Goal: Task Accomplishment & Management: Use online tool/utility

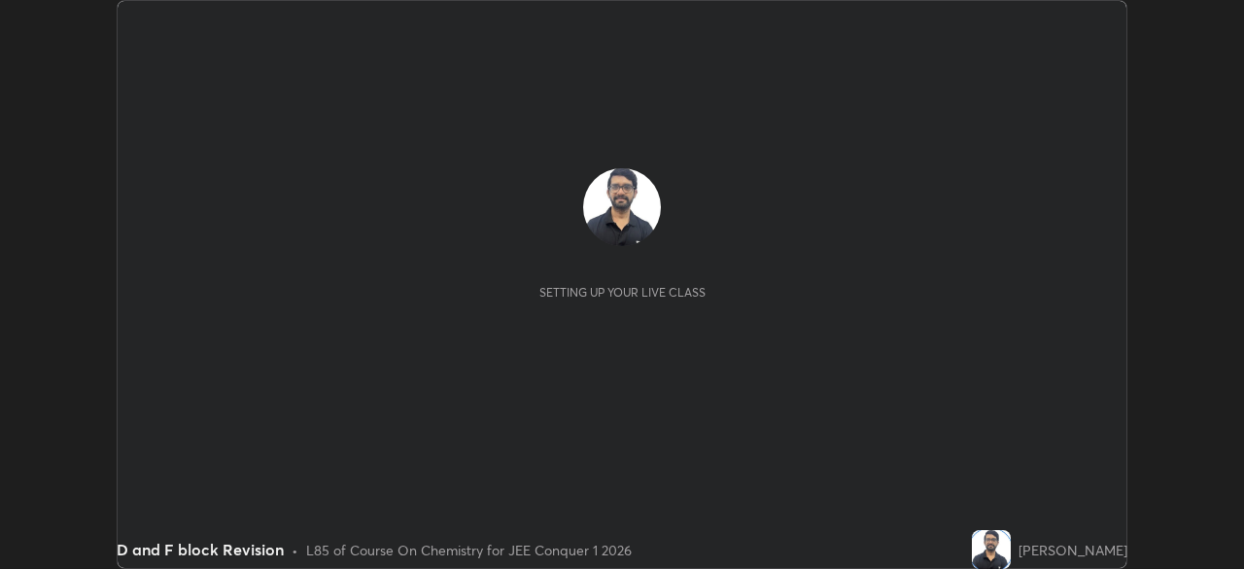
scroll to position [569, 1243]
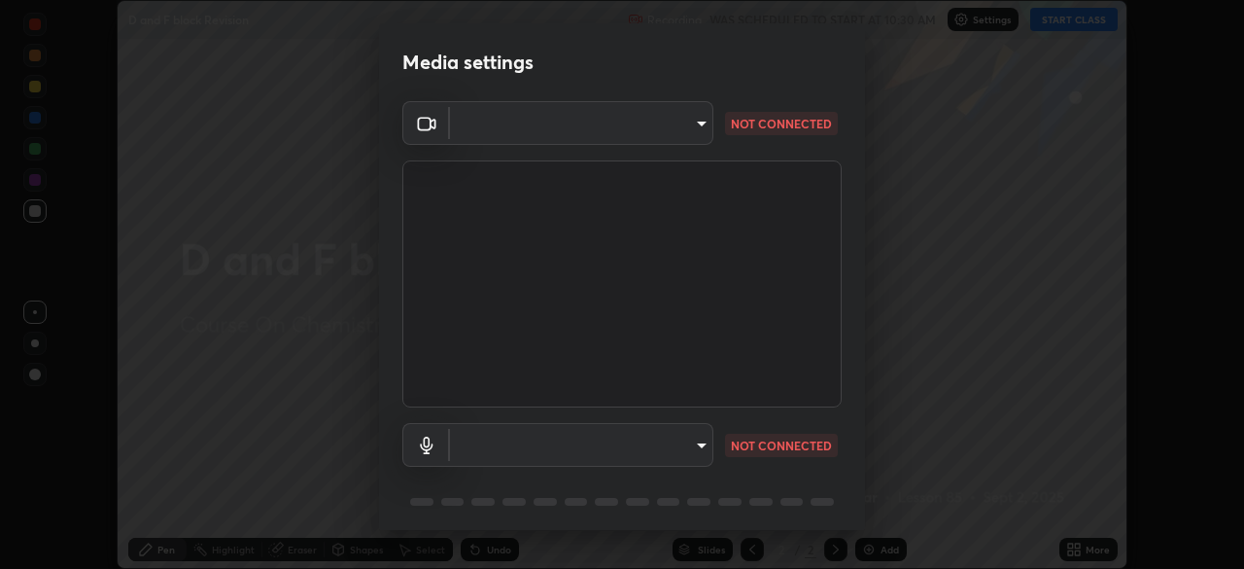
type input "7d393a75b5efabb373047579b199f96731eb4933b6c70bc853c0b4e4a878a56a"
type input "default"
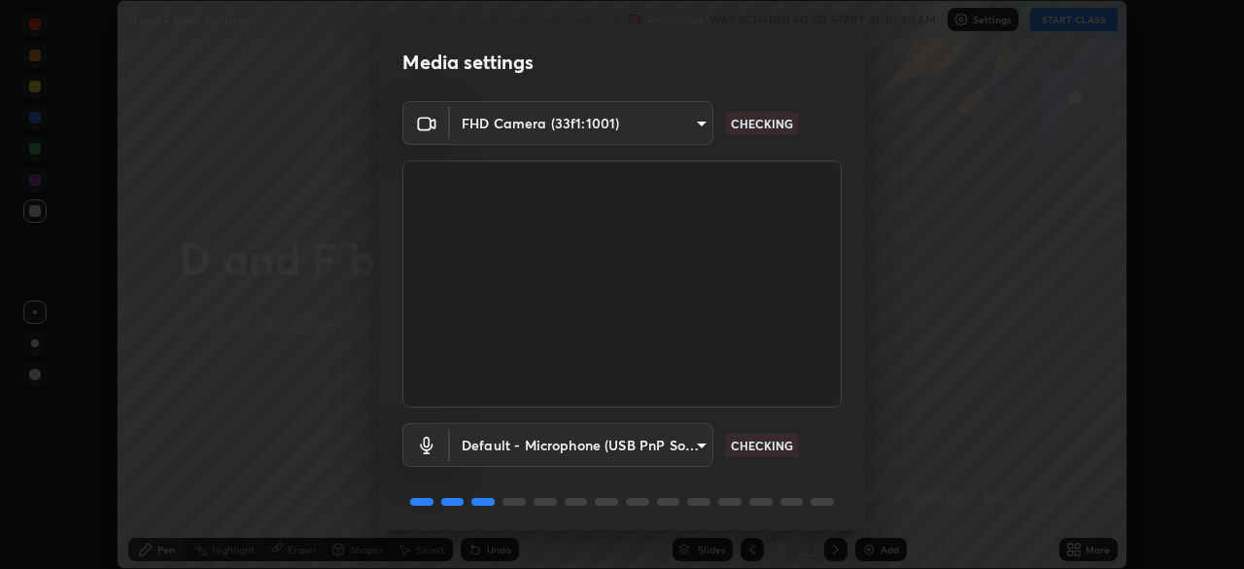
scroll to position [69, 0]
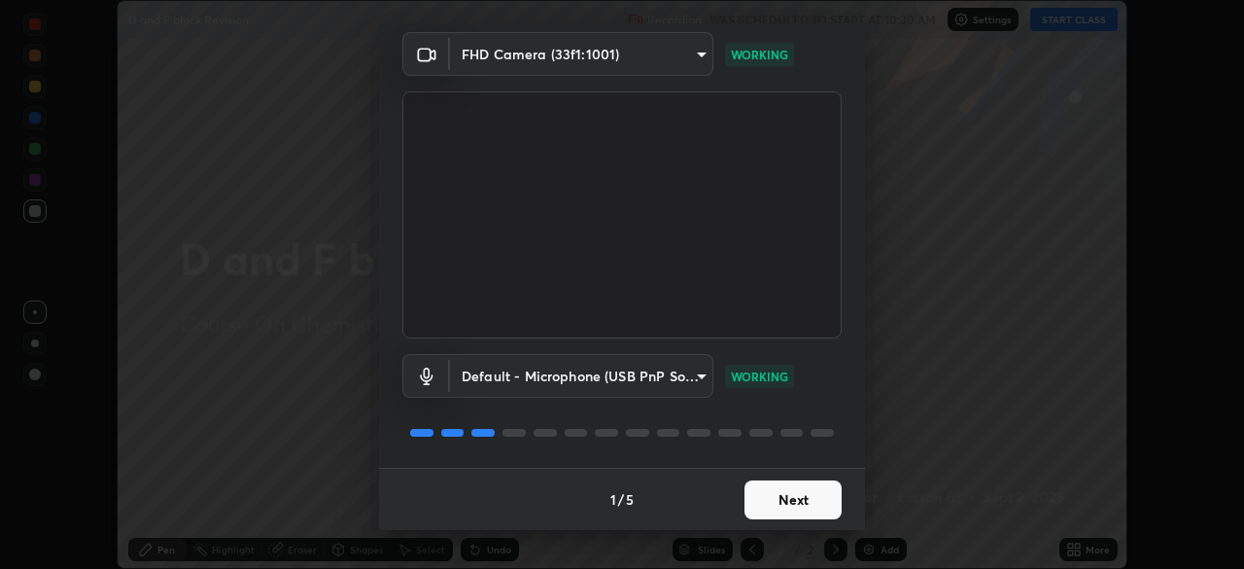
click at [765, 499] on button "Next" at bounding box center [792, 499] width 97 height 39
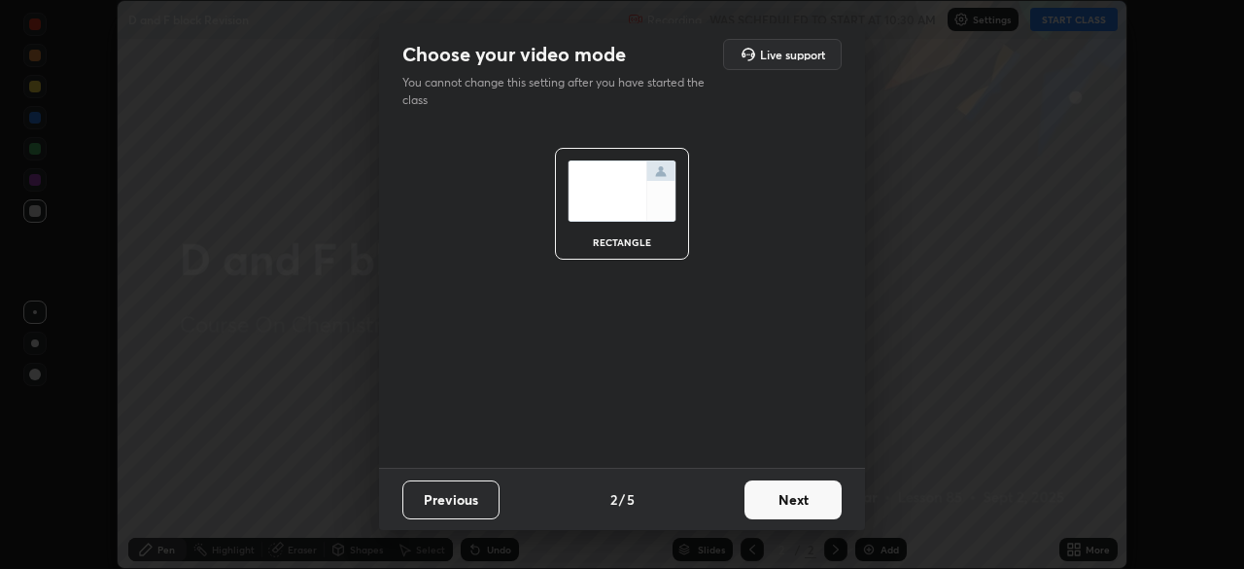
scroll to position [0, 0]
click at [768, 501] on button "Next" at bounding box center [792, 499] width 97 height 39
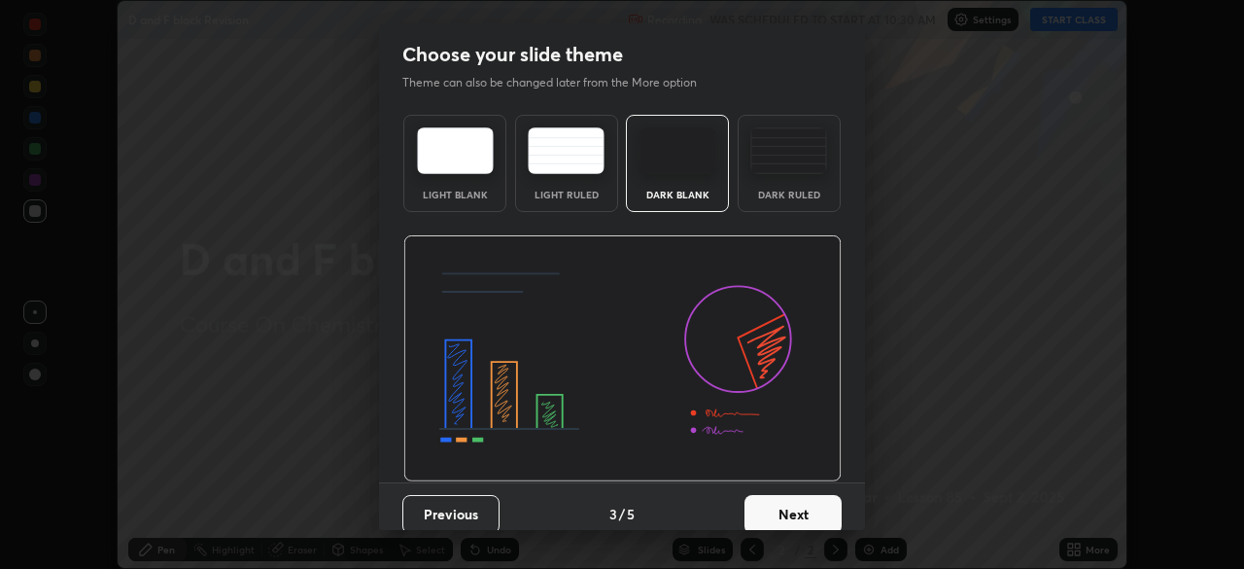
click at [766, 512] on button "Next" at bounding box center [792, 514] width 97 height 39
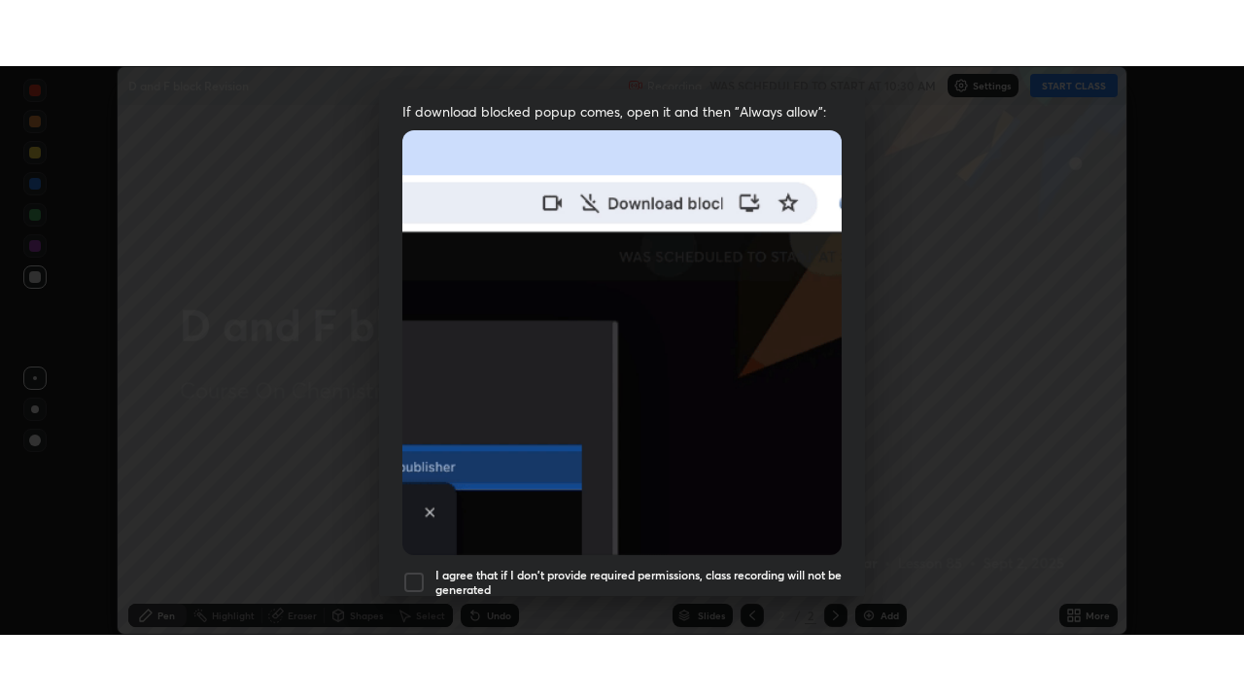
scroll to position [466, 0]
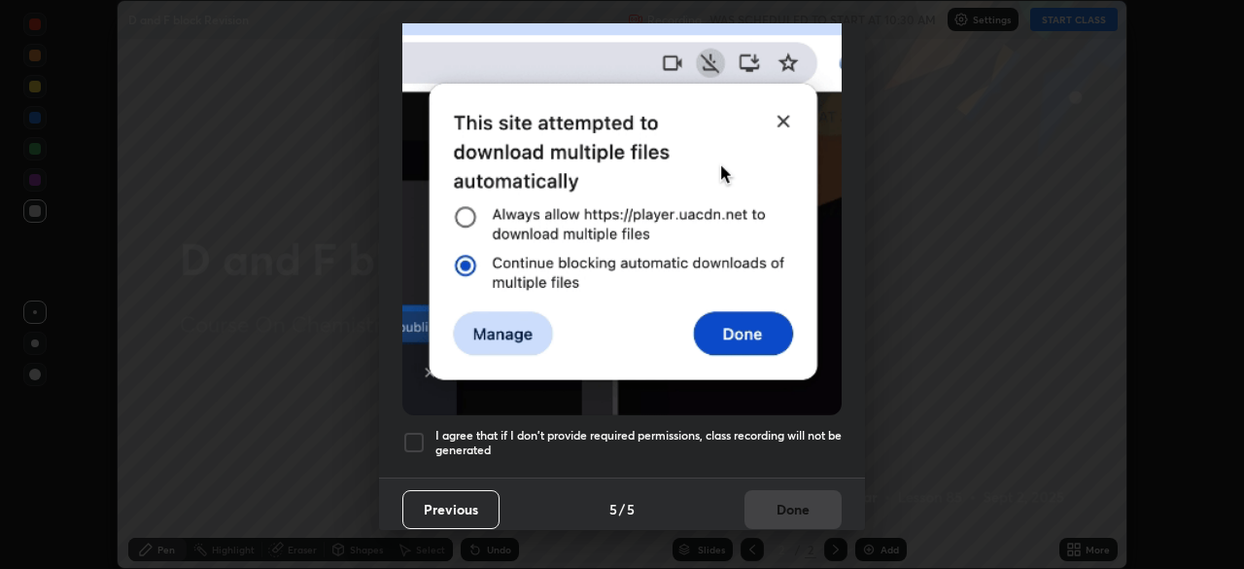
click at [420, 431] on div at bounding box center [413, 442] width 23 height 23
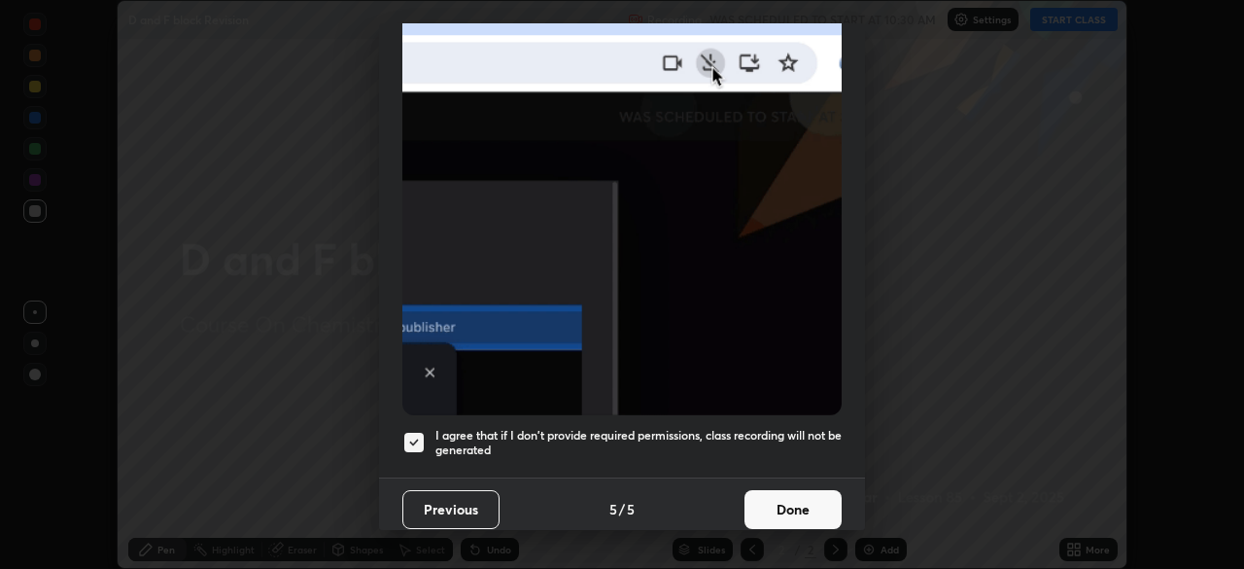
click at [759, 504] on button "Done" at bounding box center [792, 509] width 97 height 39
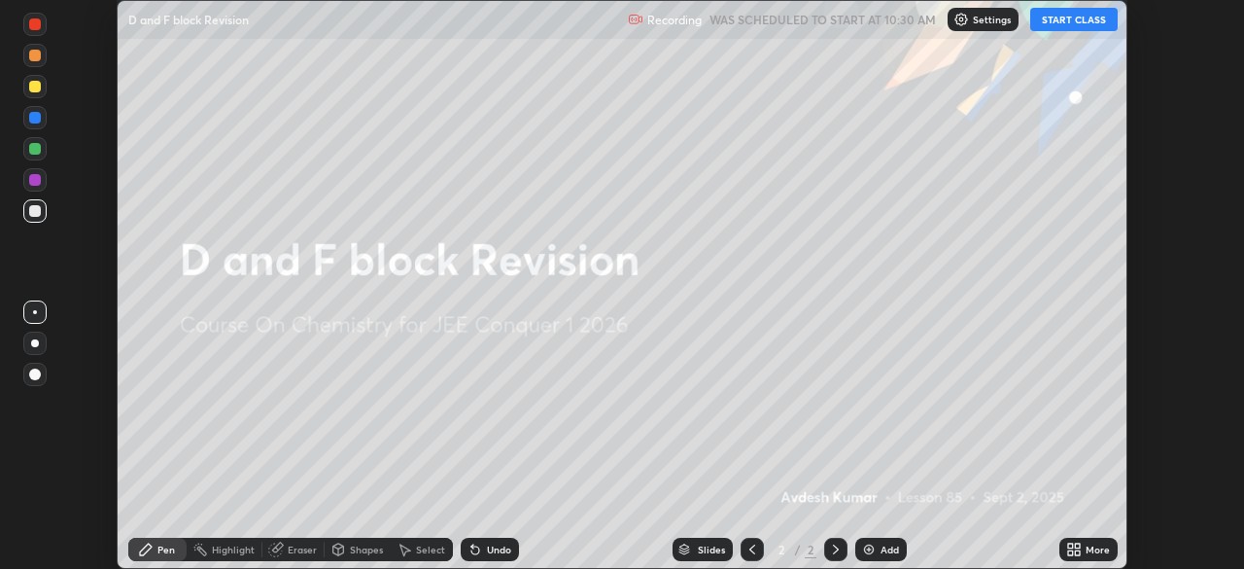
click at [1074, 548] on icon at bounding box center [1074, 549] width 16 height 16
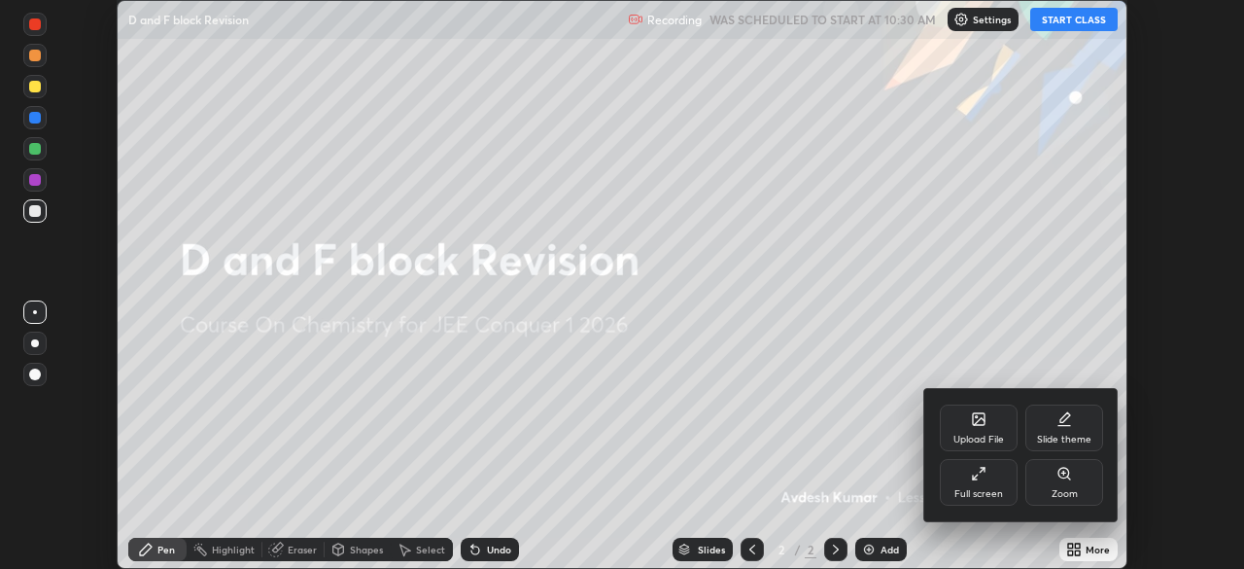
click at [970, 497] on div "Full screen" at bounding box center [978, 494] width 49 height 10
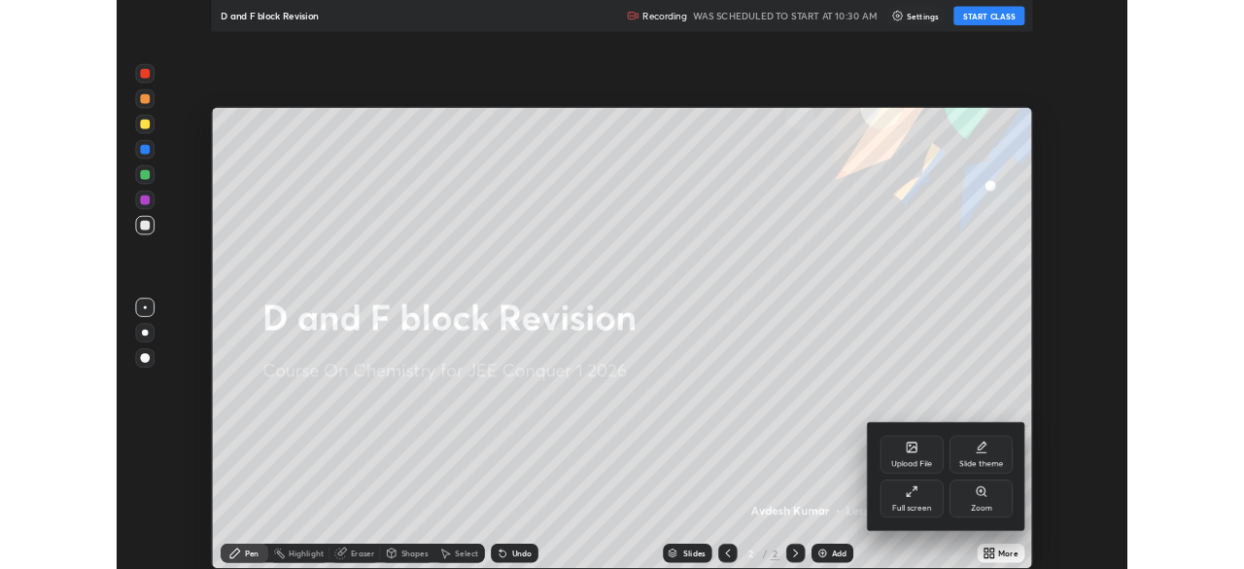
scroll to position [700, 1244]
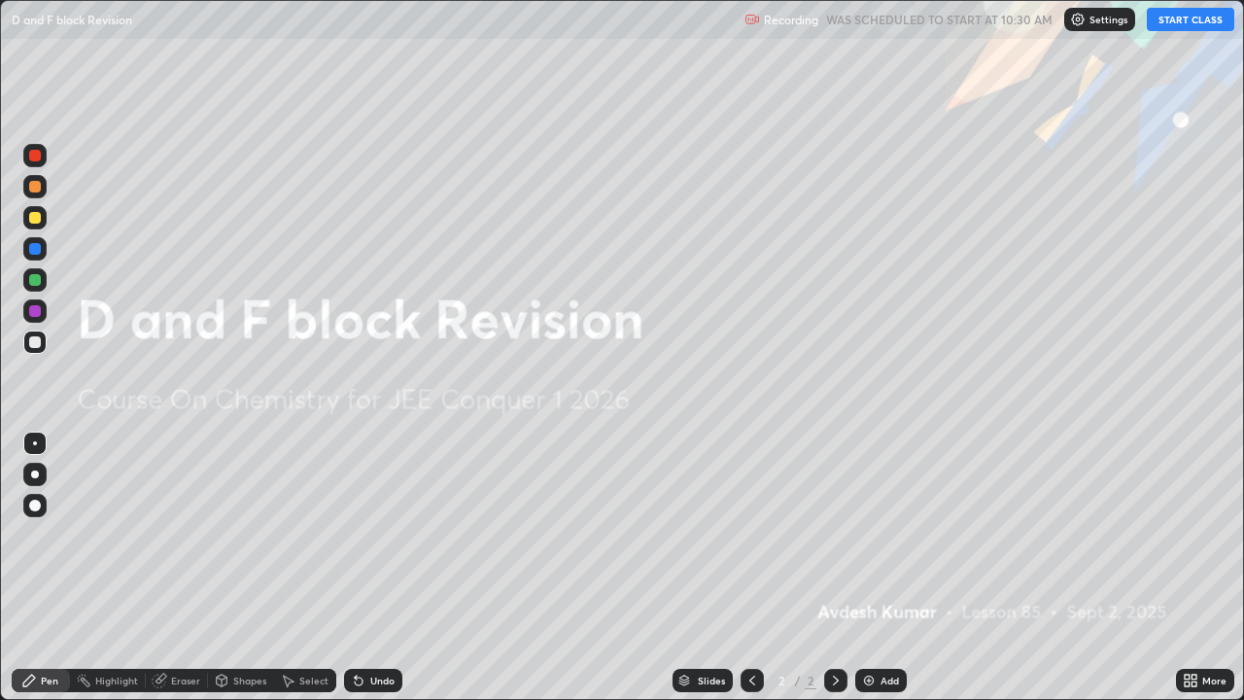
click at [1181, 29] on button "START CLASS" at bounding box center [1190, 19] width 87 height 23
click at [885, 568] on div "Add" at bounding box center [890, 680] width 18 height 10
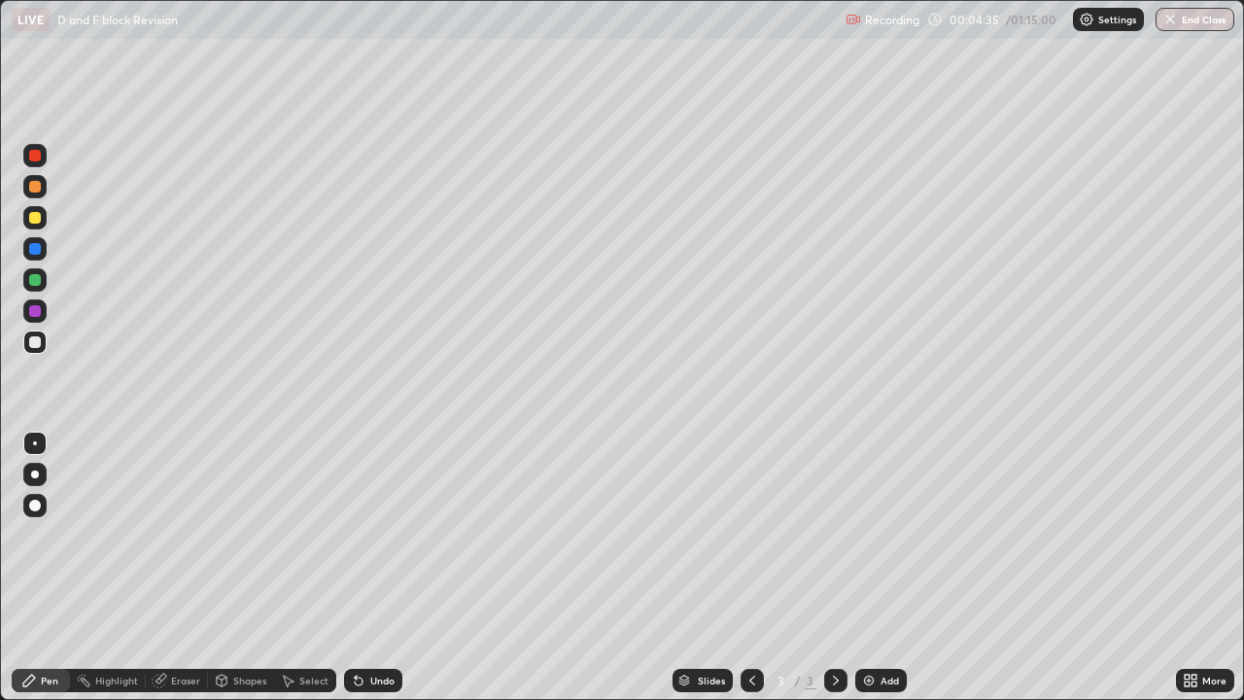
click at [35, 474] on div at bounding box center [35, 474] width 8 height 8
click at [41, 225] on div at bounding box center [34, 217] width 23 height 23
click at [36, 282] on div at bounding box center [35, 280] width 12 height 12
click at [35, 343] on div at bounding box center [35, 342] width 12 height 12
click at [39, 342] on div at bounding box center [35, 342] width 12 height 12
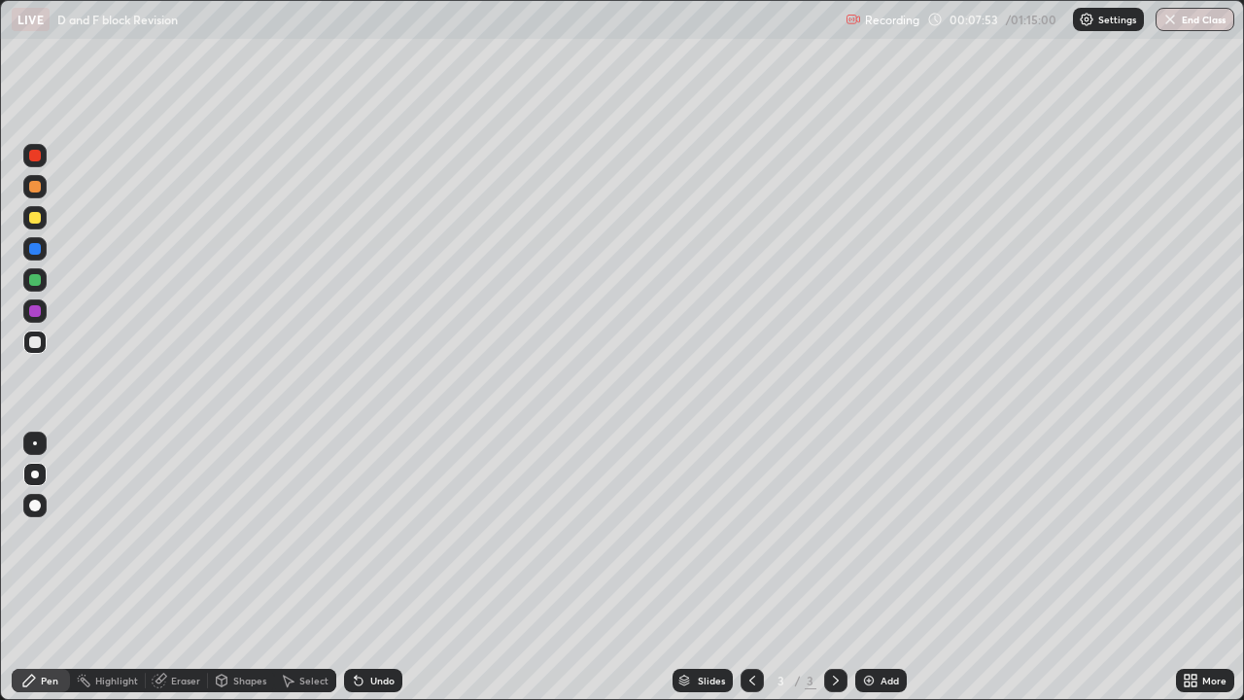
click at [36, 222] on div at bounding box center [35, 218] width 12 height 12
click at [35, 281] on div at bounding box center [35, 280] width 12 height 12
click at [45, 346] on div at bounding box center [34, 341] width 23 height 23
click at [38, 216] on div at bounding box center [35, 218] width 12 height 12
click at [33, 287] on div at bounding box center [34, 279] width 23 height 23
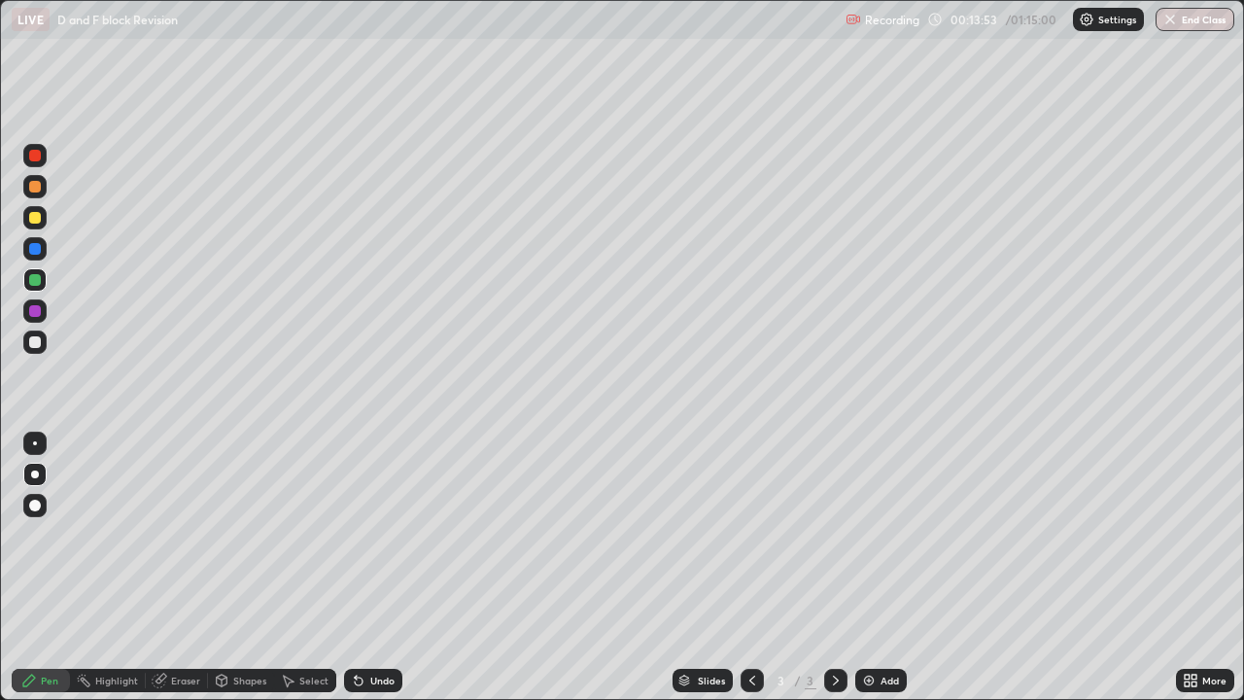
click at [33, 158] on div at bounding box center [35, 156] width 12 height 12
click at [35, 343] on div at bounding box center [35, 342] width 12 height 12
click at [874, 568] on img at bounding box center [869, 681] width 16 height 16
click at [355, 568] on icon at bounding box center [359, 681] width 16 height 16
click at [752, 568] on div at bounding box center [752, 680] width 23 height 23
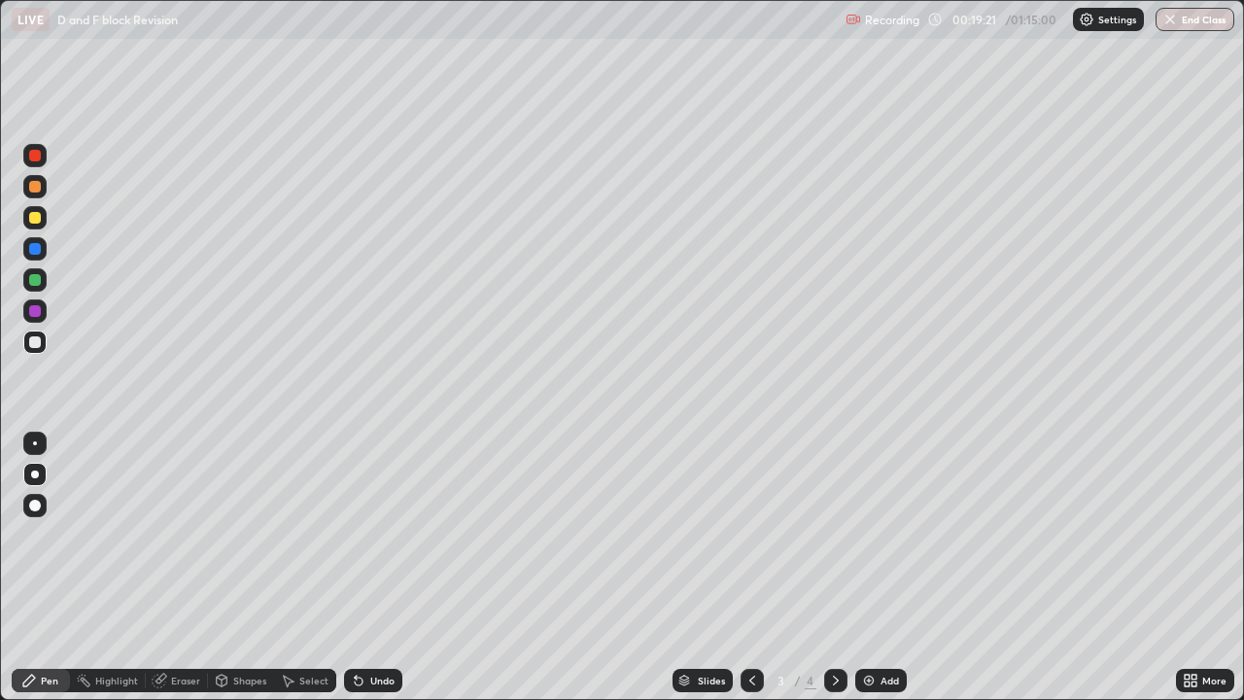
click at [824, 568] on div at bounding box center [835, 680] width 23 height 23
click at [34, 223] on div at bounding box center [35, 218] width 12 height 12
click at [29, 345] on div at bounding box center [35, 342] width 12 height 12
click at [875, 568] on div "Add" at bounding box center [881, 680] width 52 height 23
click at [36, 218] on div at bounding box center [35, 218] width 12 height 12
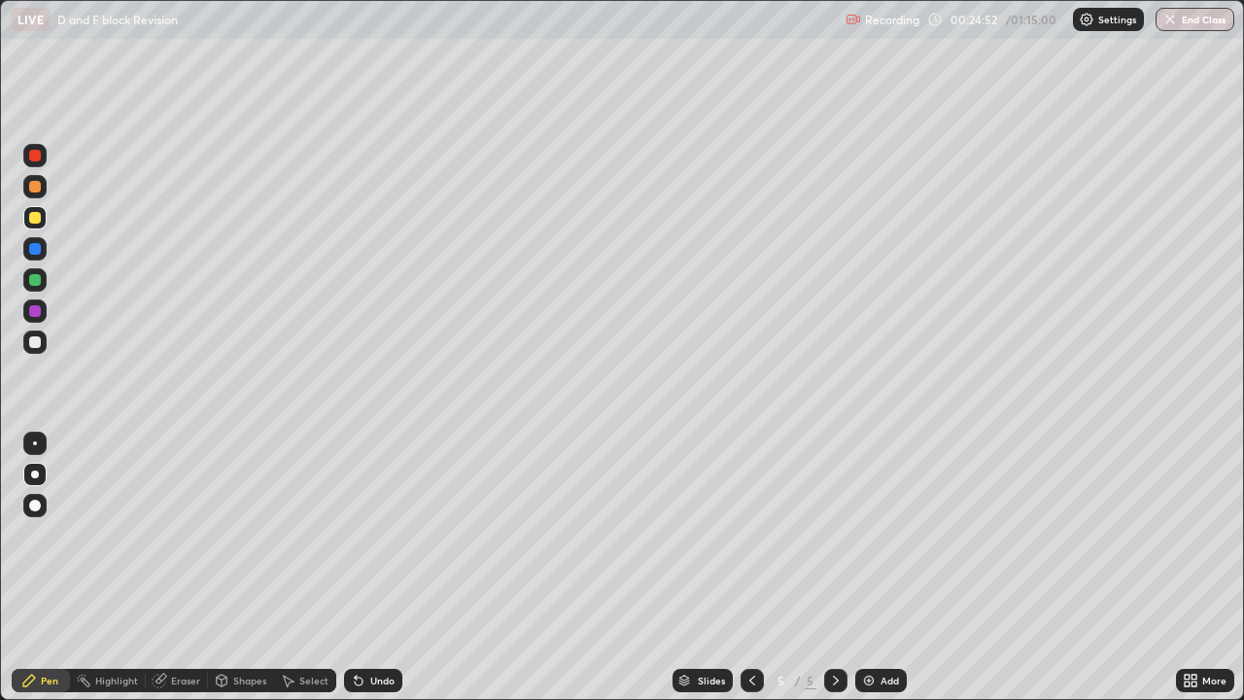
click at [37, 283] on div at bounding box center [35, 280] width 12 height 12
click at [40, 346] on div at bounding box center [34, 341] width 23 height 23
click at [355, 568] on icon at bounding box center [359, 681] width 8 height 8
click at [34, 217] on div at bounding box center [35, 218] width 12 height 12
click at [31, 290] on div at bounding box center [34, 279] width 23 height 23
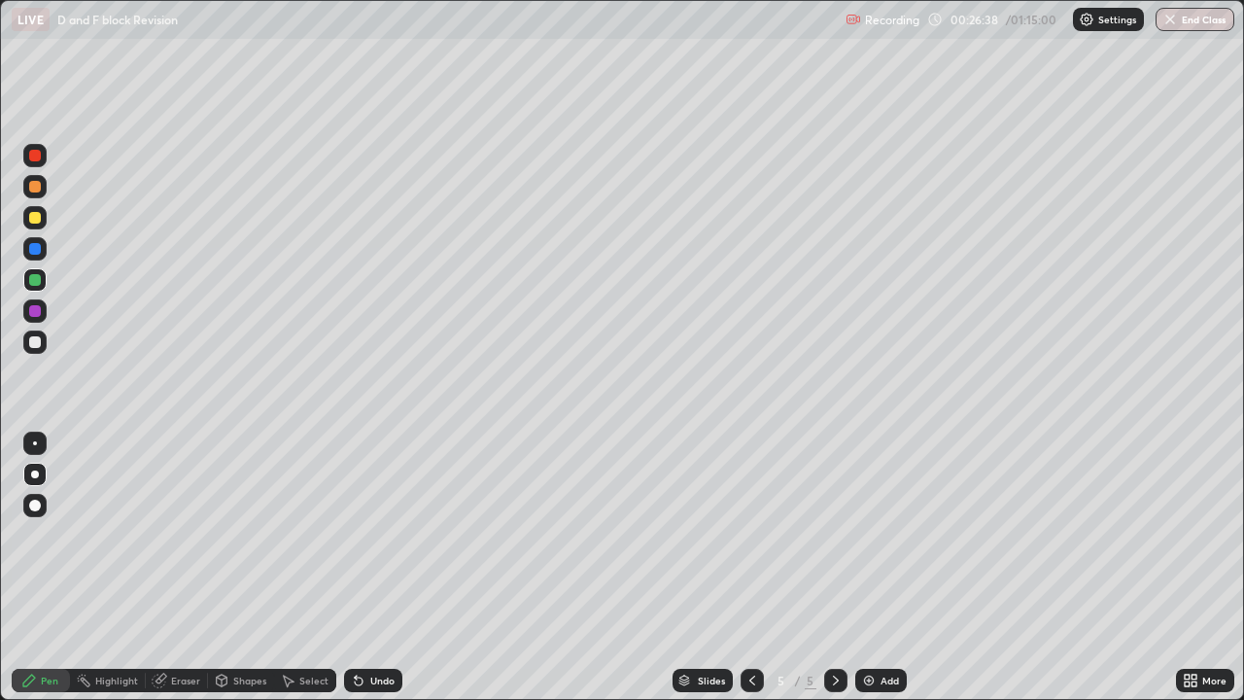
click at [32, 343] on div at bounding box center [35, 342] width 12 height 12
click at [869, 568] on img at bounding box center [869, 681] width 16 height 16
click at [35, 281] on div at bounding box center [35, 280] width 12 height 12
click at [171, 568] on div "Eraser" at bounding box center [185, 680] width 29 height 10
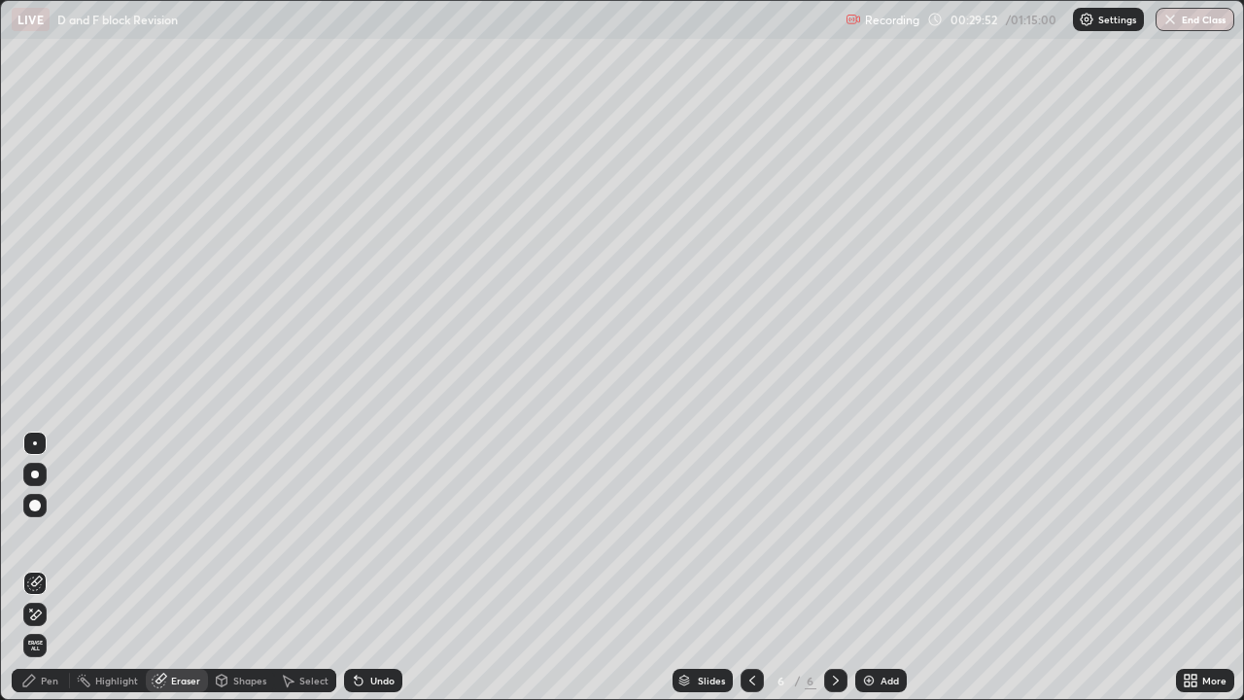
click at [36, 568] on icon at bounding box center [29, 681] width 16 height 16
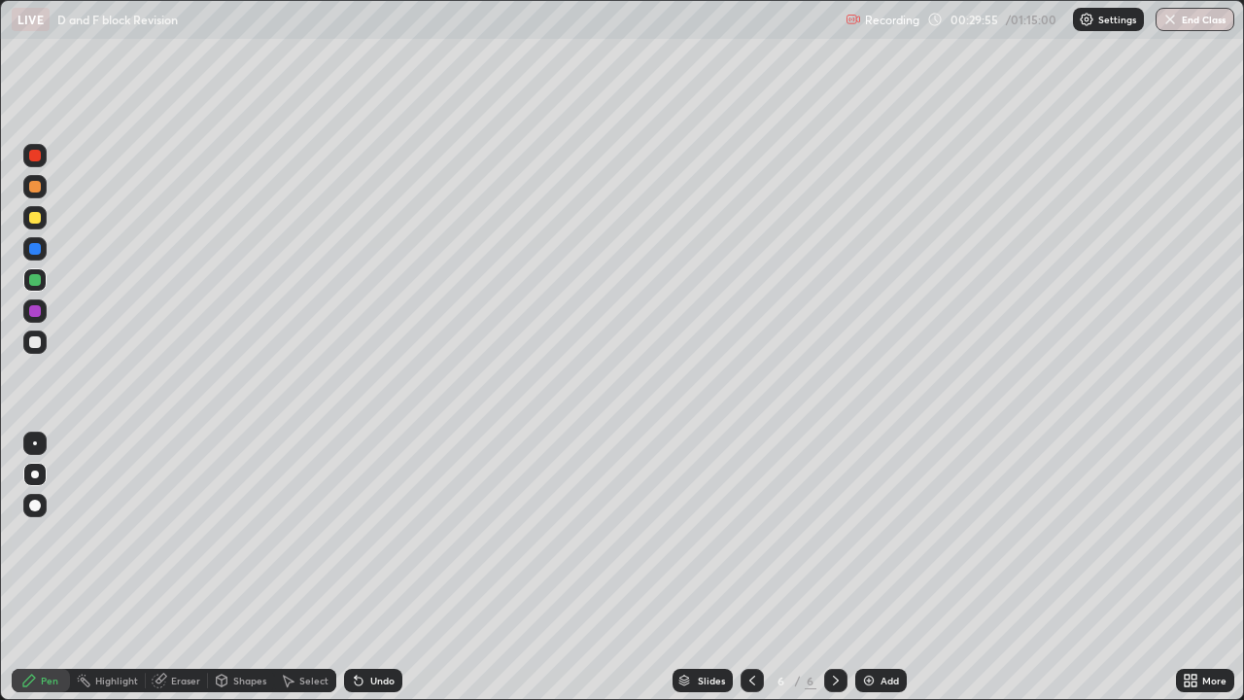
click at [32, 216] on div at bounding box center [35, 218] width 12 height 12
click at [375, 568] on div "Undo" at bounding box center [382, 680] width 24 height 10
click at [37, 282] on div at bounding box center [35, 280] width 12 height 12
click at [873, 568] on img at bounding box center [869, 681] width 16 height 16
click at [34, 342] on div at bounding box center [35, 342] width 12 height 12
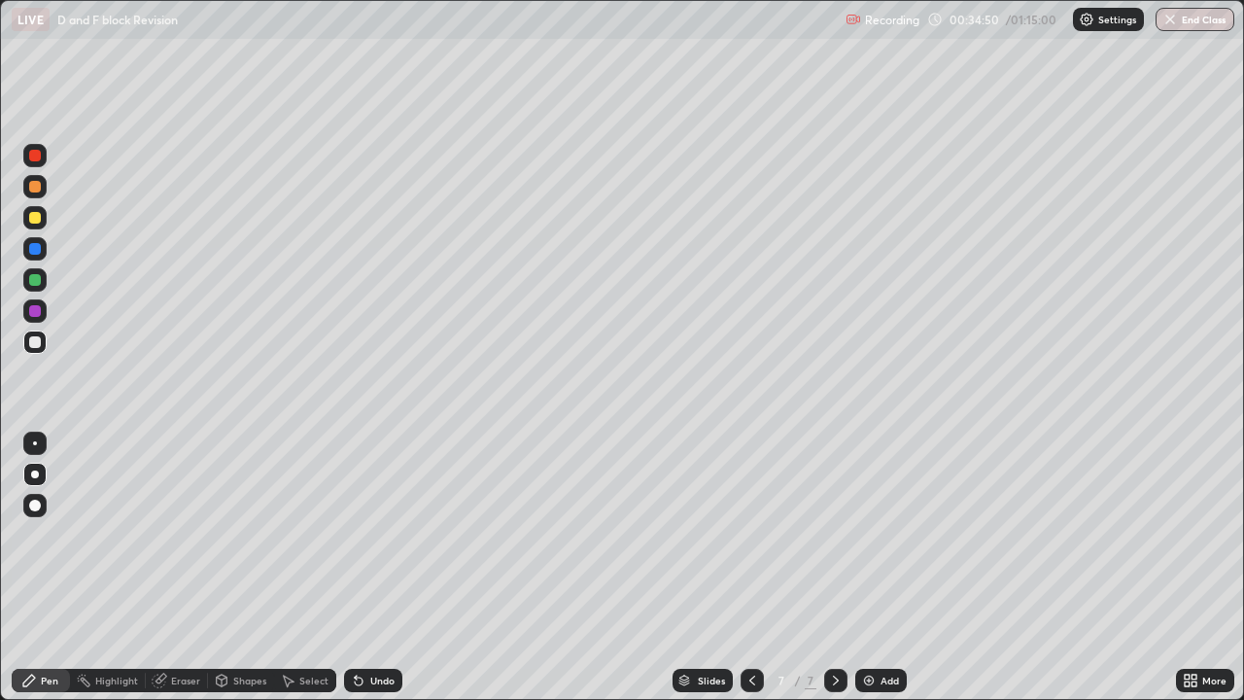
click at [32, 220] on div at bounding box center [35, 218] width 12 height 12
click at [363, 568] on icon at bounding box center [359, 681] width 16 height 16
click at [39, 182] on div at bounding box center [35, 187] width 12 height 12
click at [38, 158] on div at bounding box center [35, 156] width 12 height 12
click at [220, 568] on div "Shapes" at bounding box center [241, 680] width 66 height 23
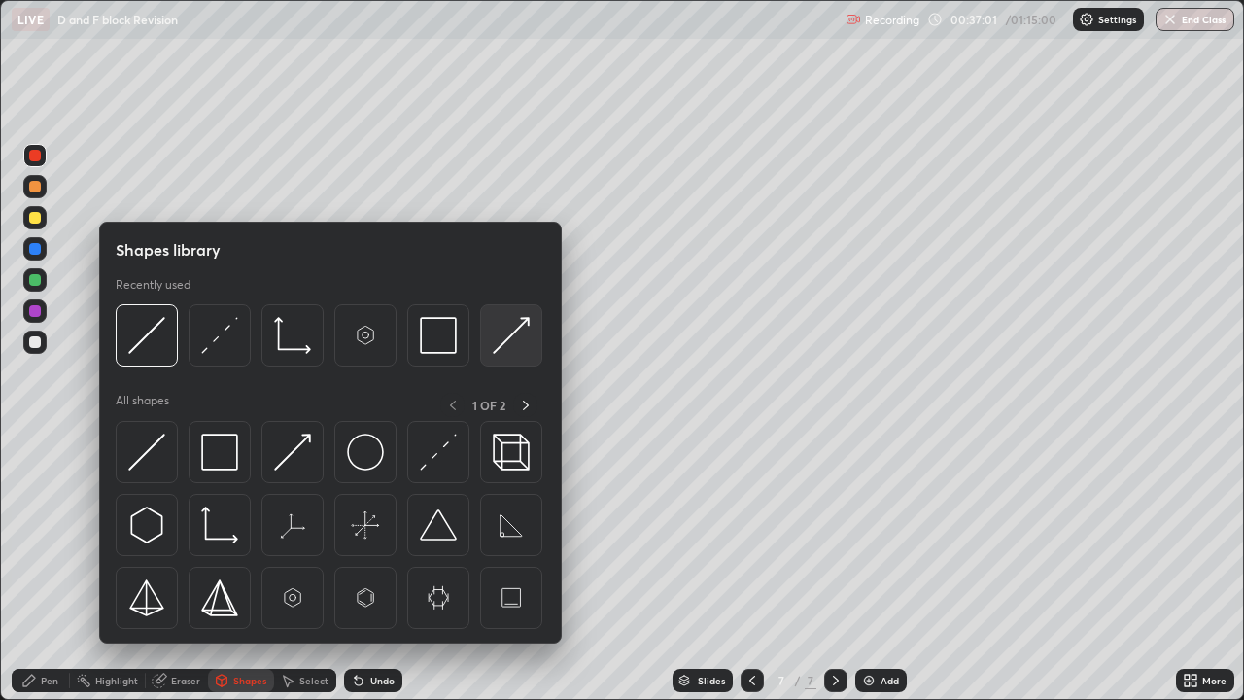
click at [501, 343] on img at bounding box center [511, 335] width 37 height 37
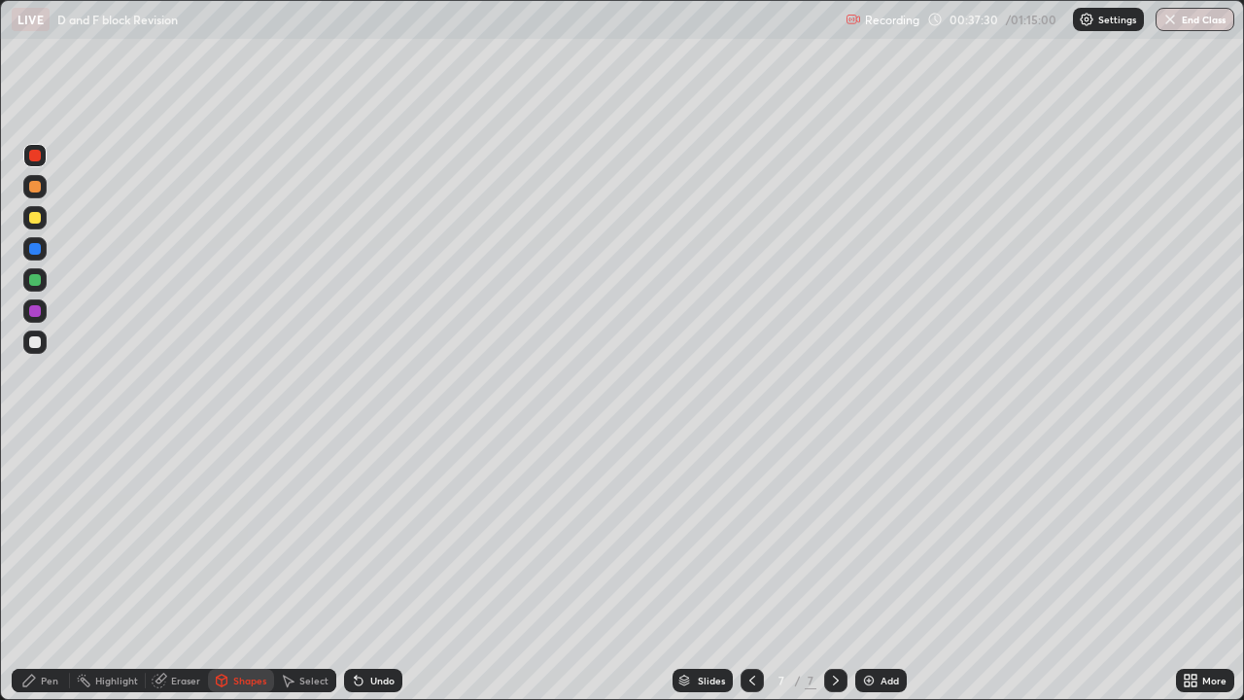
click at [29, 280] on div at bounding box center [35, 280] width 12 height 12
click at [377, 568] on div "Undo" at bounding box center [382, 680] width 24 height 10
click at [33, 568] on icon at bounding box center [29, 680] width 12 height 12
click at [250, 568] on div "Shapes" at bounding box center [249, 680] width 33 height 10
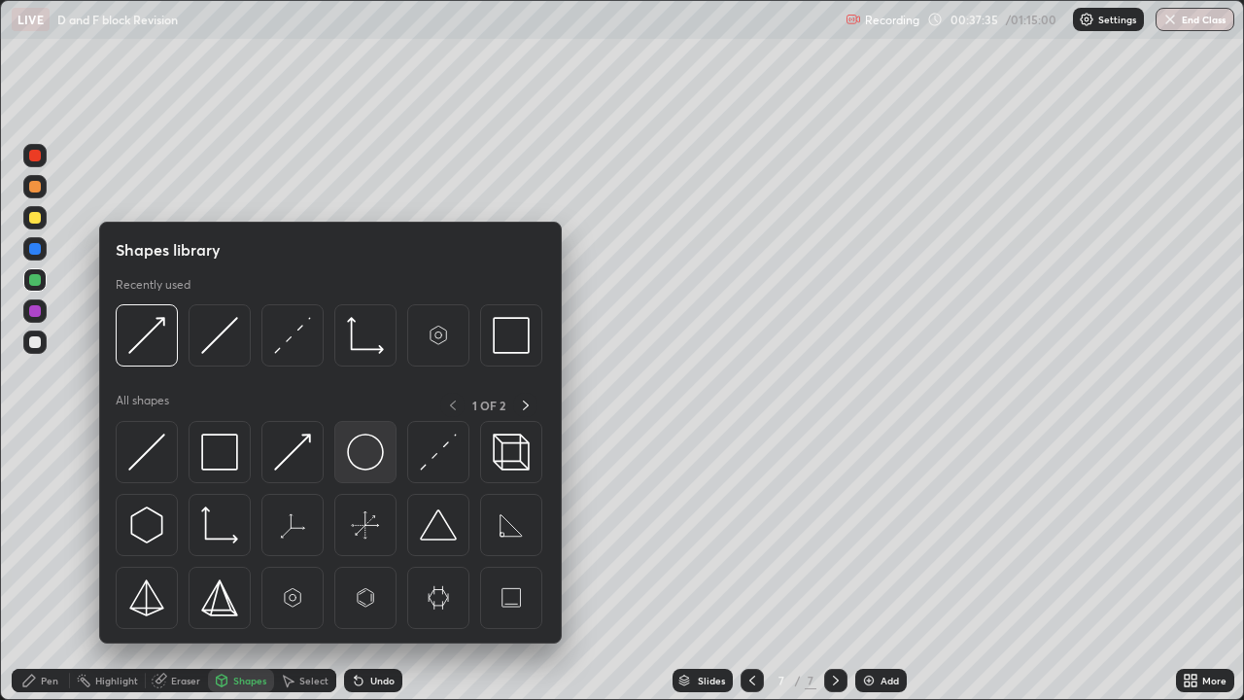
click at [362, 450] on img at bounding box center [365, 451] width 37 height 37
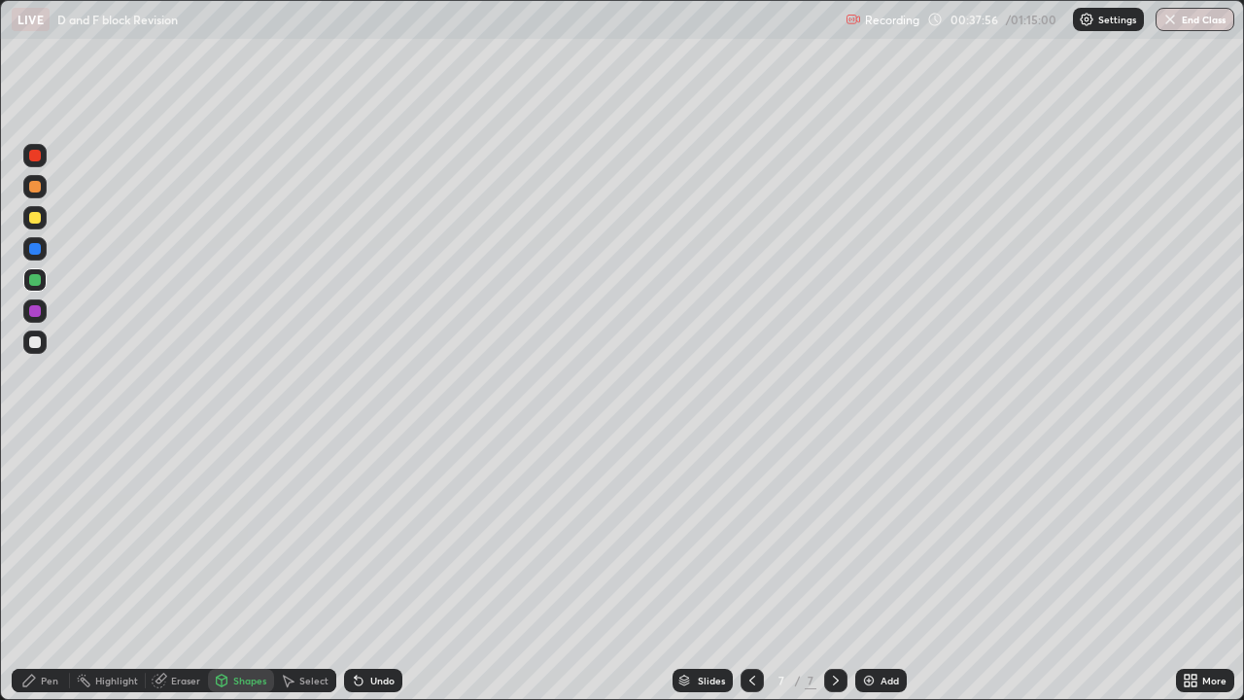
click at [36, 568] on icon at bounding box center [29, 681] width 16 height 16
click at [35, 343] on div at bounding box center [35, 342] width 12 height 12
click at [870, 568] on img at bounding box center [869, 681] width 16 height 16
click at [40, 220] on div at bounding box center [35, 218] width 12 height 12
click at [36, 349] on div at bounding box center [34, 341] width 23 height 23
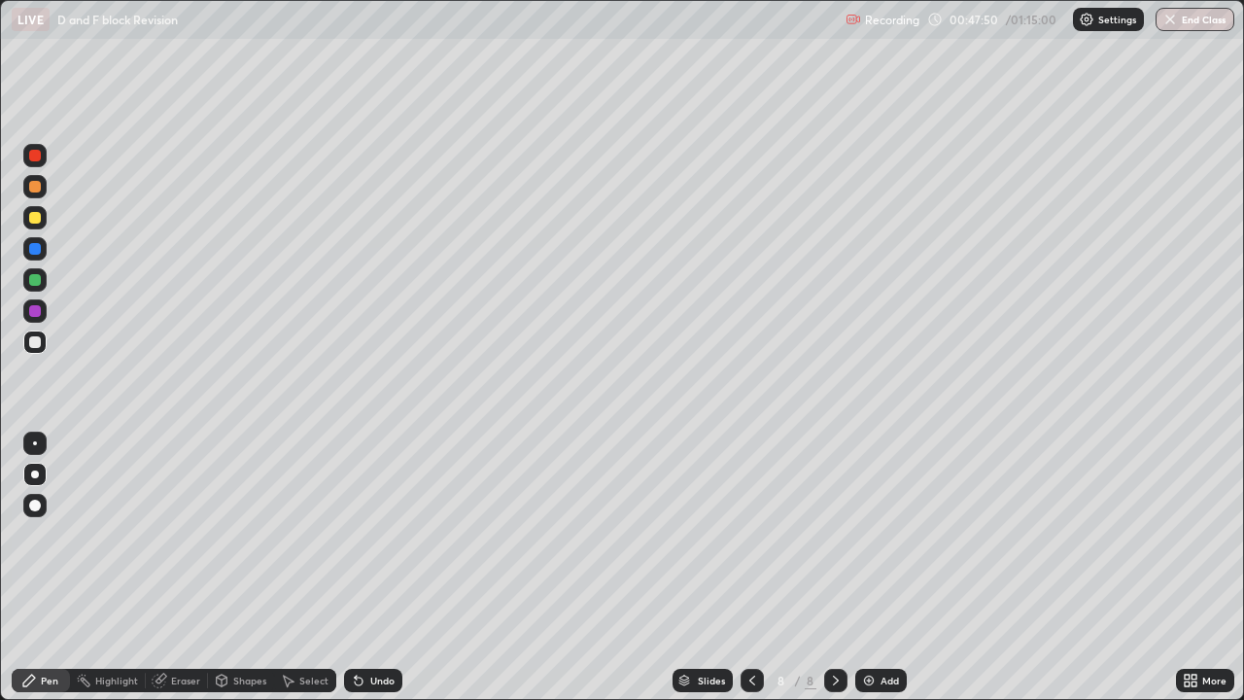
click at [855, 568] on div "Add" at bounding box center [881, 680] width 52 height 23
click at [373, 568] on div "Undo" at bounding box center [373, 680] width 58 height 23
click at [371, 568] on div "Undo" at bounding box center [373, 680] width 58 height 23
click at [370, 568] on div "Undo" at bounding box center [373, 680] width 58 height 23
click at [355, 568] on icon at bounding box center [359, 681] width 8 height 8
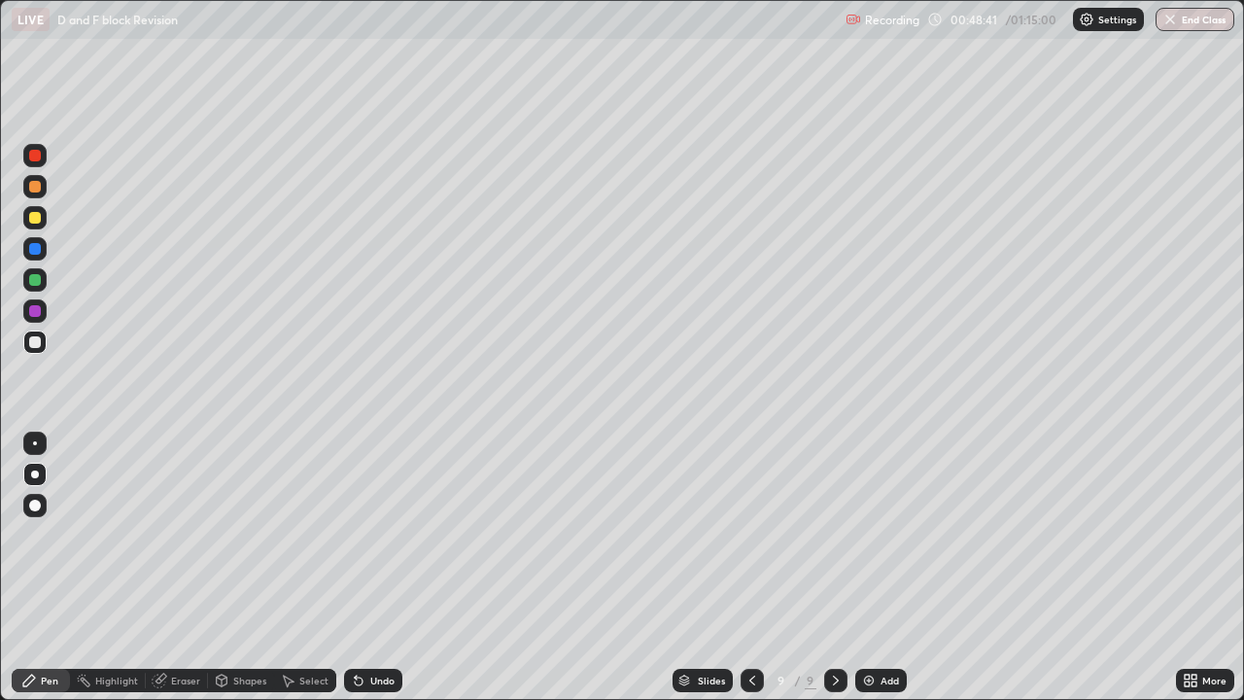
click at [356, 568] on icon at bounding box center [359, 681] width 8 height 8
click at [363, 568] on div "Undo" at bounding box center [373, 680] width 58 height 23
click at [366, 568] on div "Undo" at bounding box center [373, 680] width 58 height 23
click at [39, 215] on div at bounding box center [35, 218] width 12 height 12
click at [34, 283] on div at bounding box center [35, 280] width 12 height 12
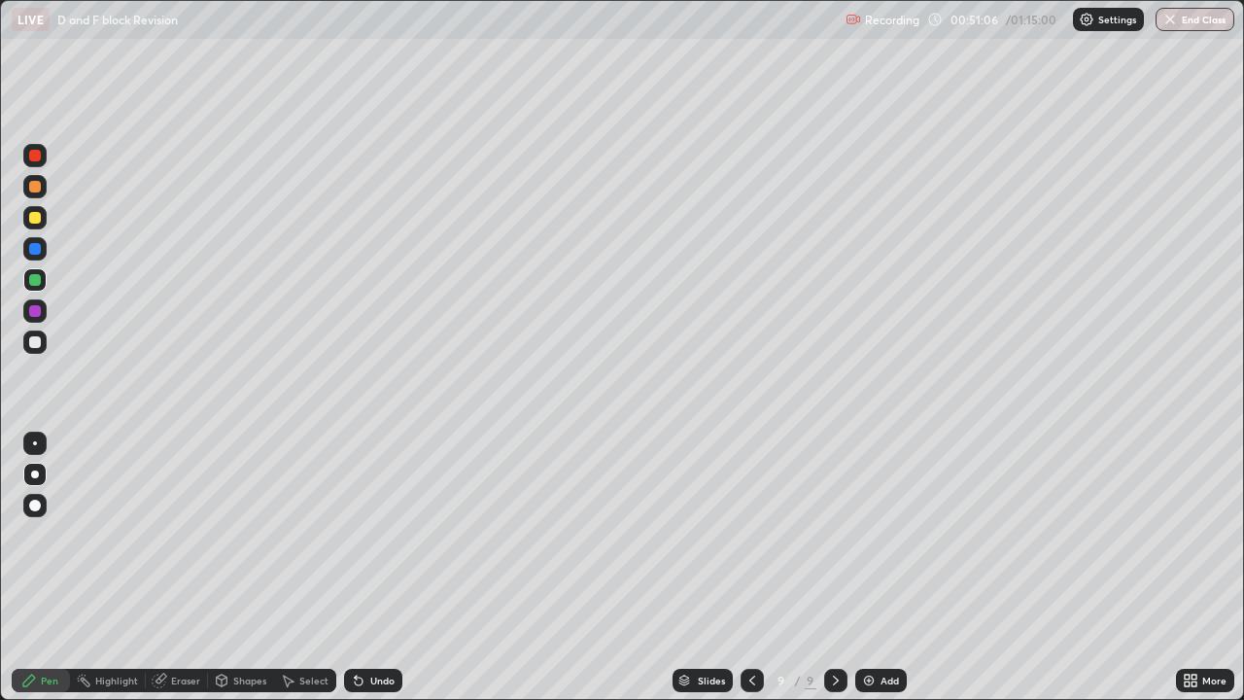
click at [370, 568] on div "Undo" at bounding box center [382, 680] width 24 height 10
click at [28, 342] on div at bounding box center [34, 341] width 23 height 23
click at [1179, 18] on button "End Class" at bounding box center [1195, 19] width 79 height 23
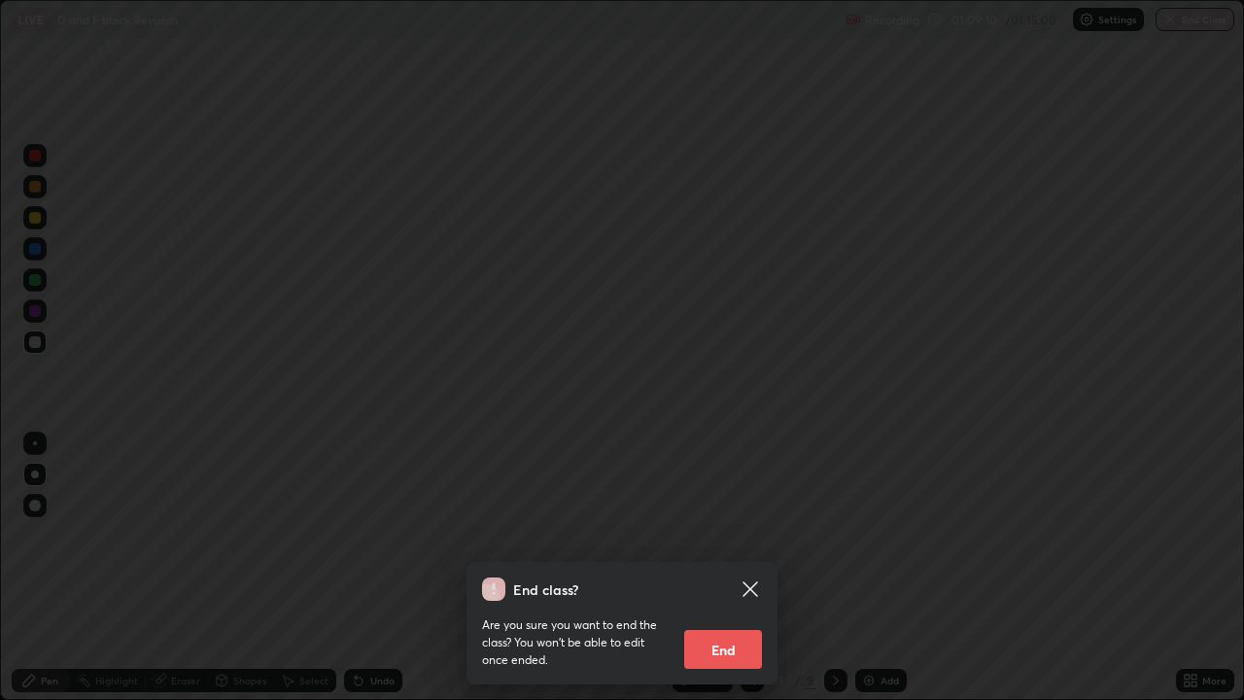
click at [747, 568] on button "End" at bounding box center [723, 649] width 78 height 39
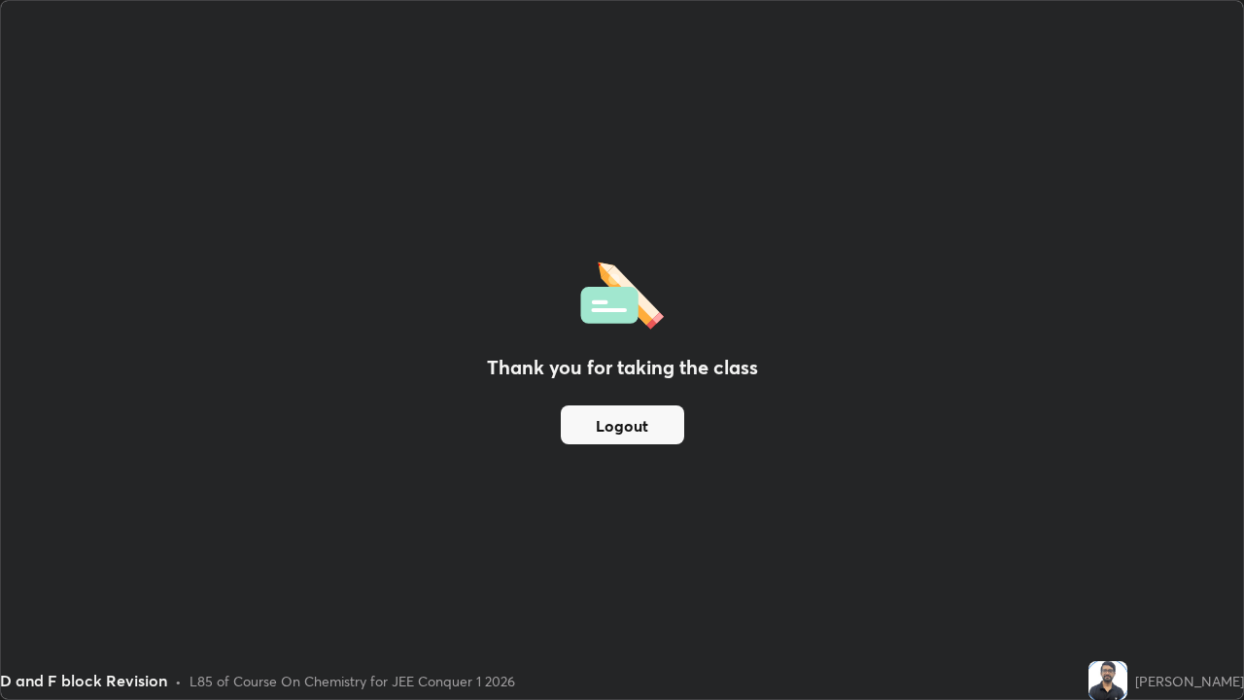
click at [666, 561] on div "Thank you for taking the class Logout" at bounding box center [622, 350] width 1242 height 698
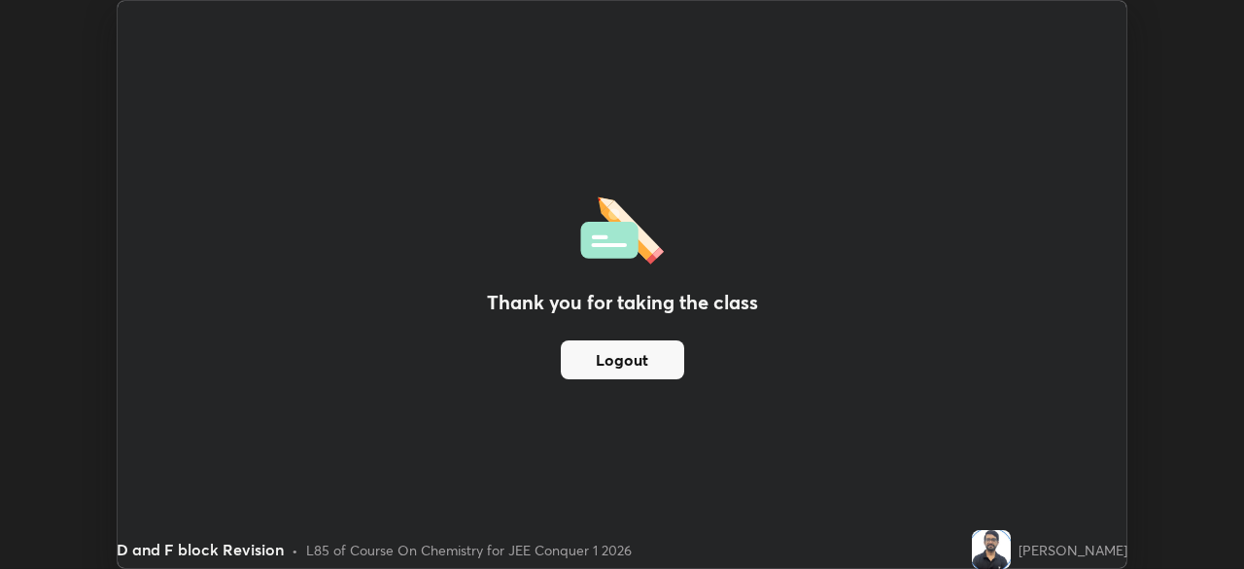
scroll to position [96619, 95943]
